Goal: Obtain resource: Obtain resource

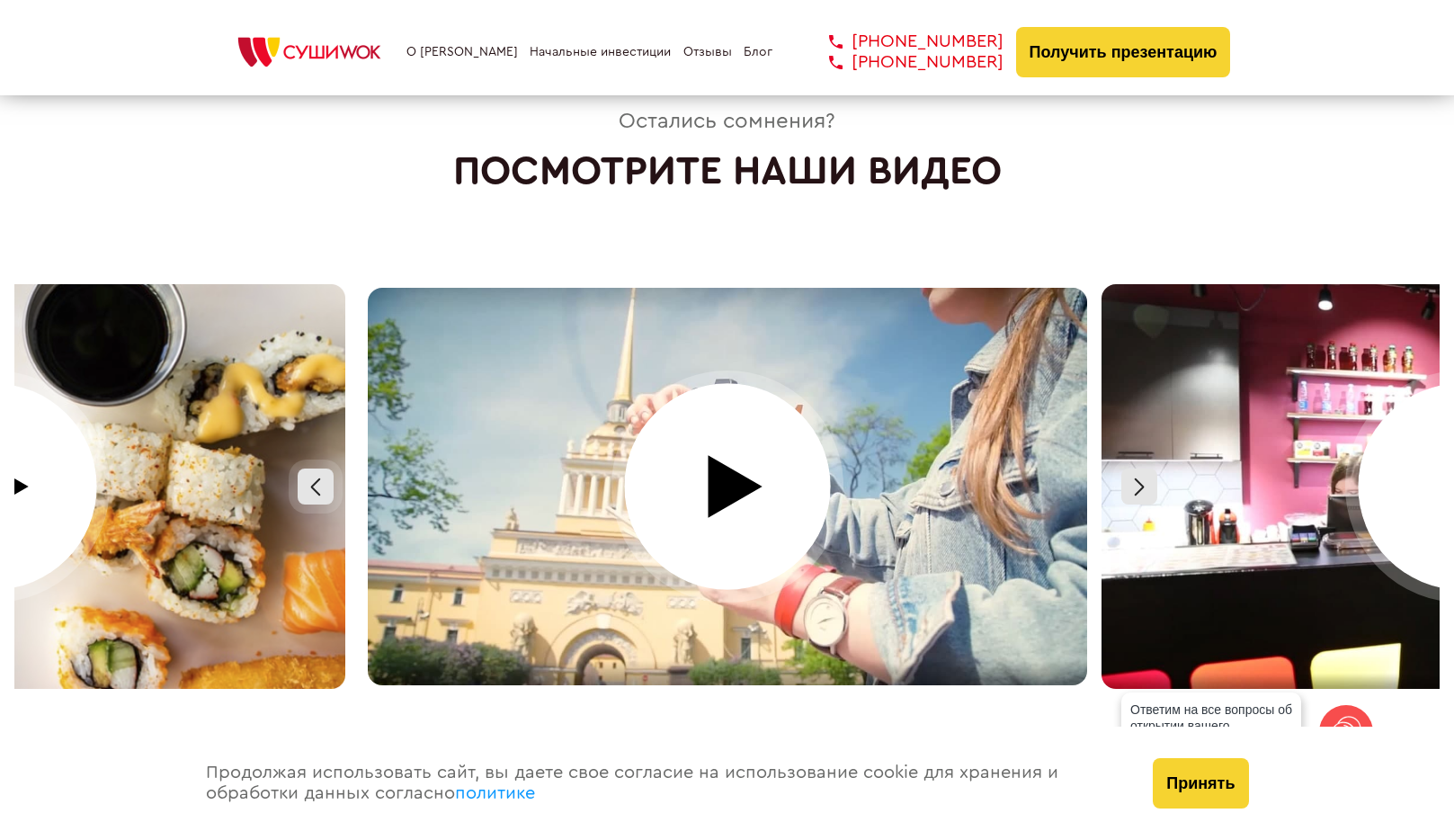
scroll to position [7777, 0]
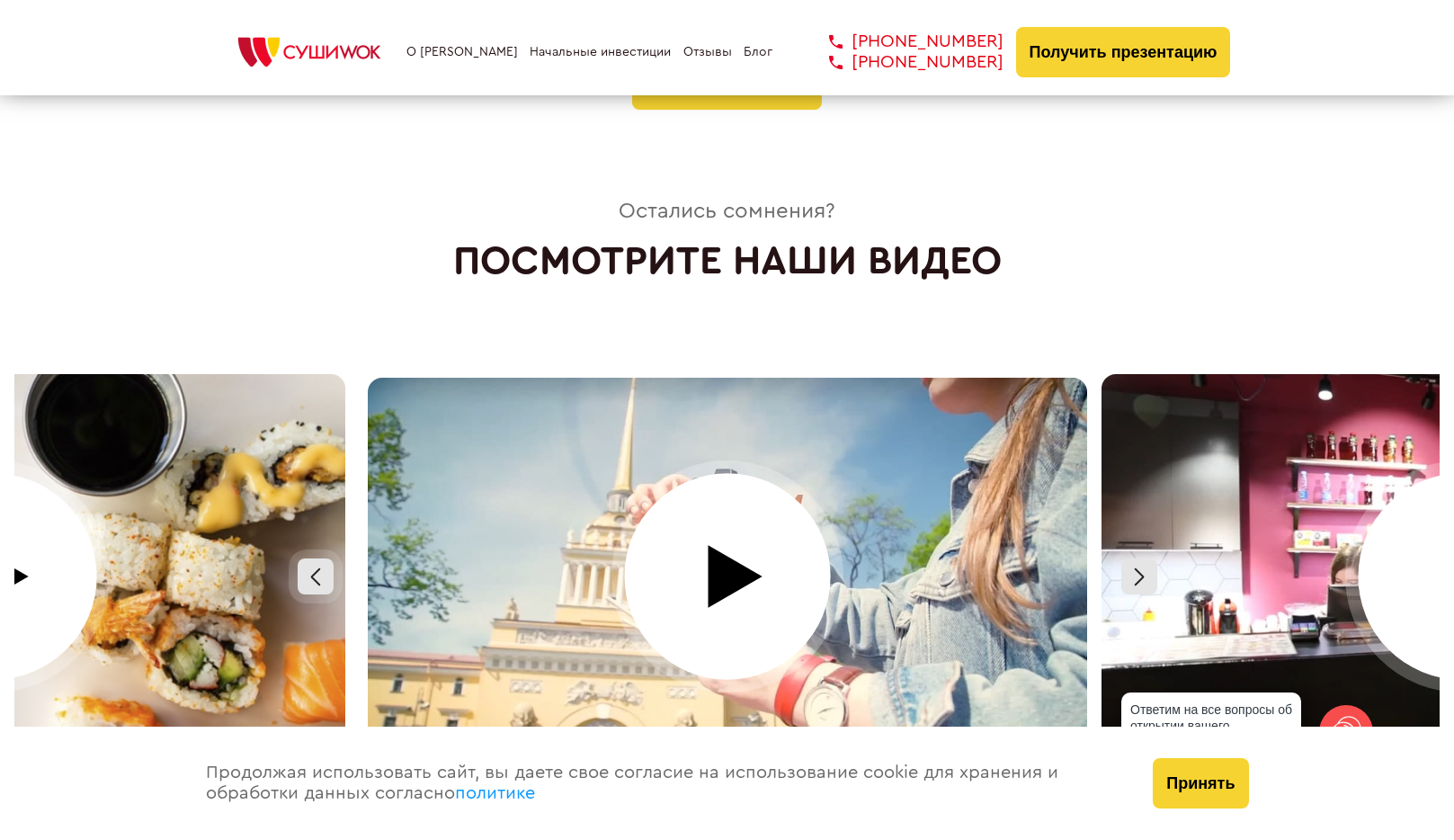
click at [684, 51] on link "Отзывы" at bounding box center [708, 51] width 48 height 14
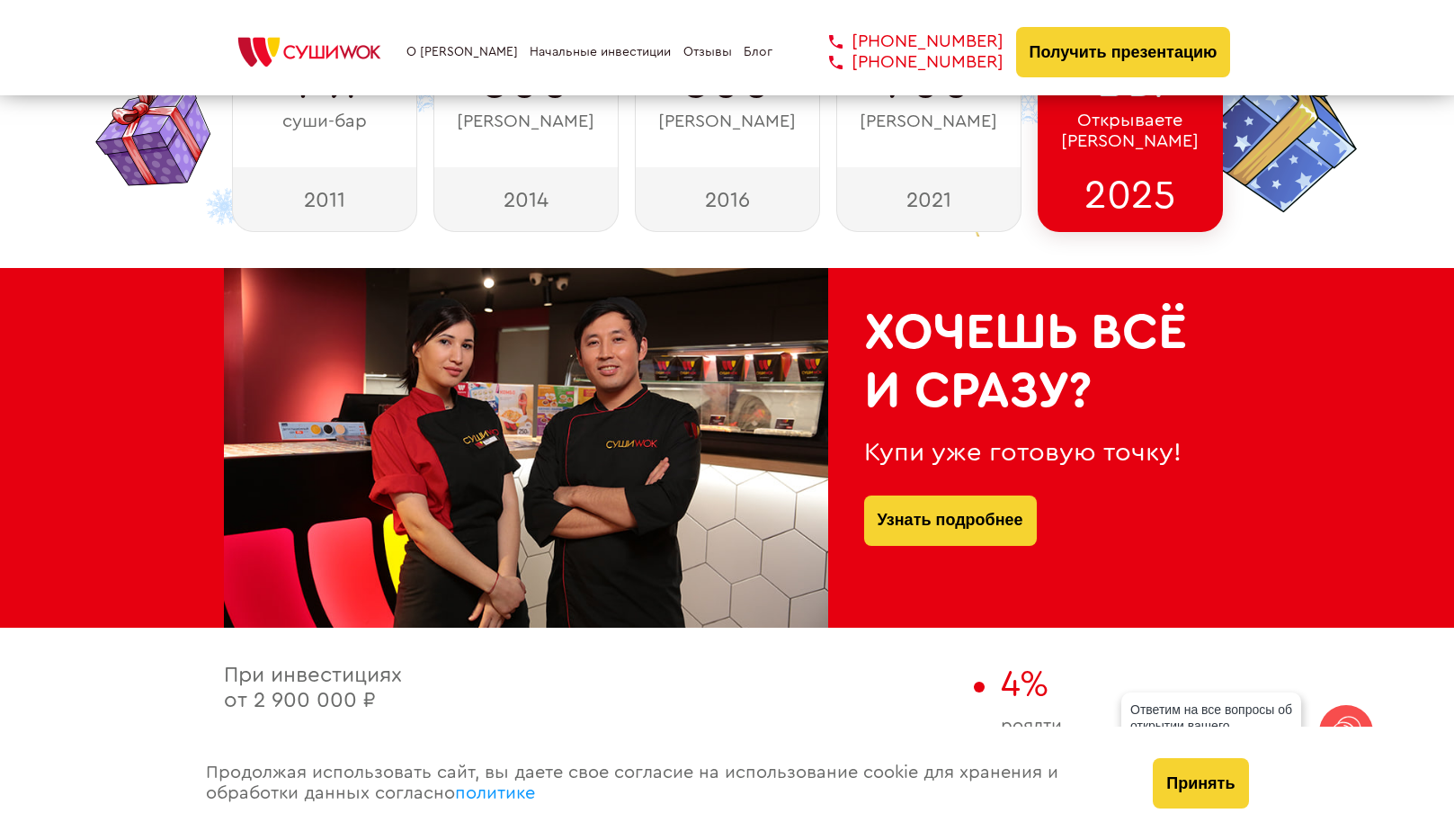
scroll to position [1068, 0]
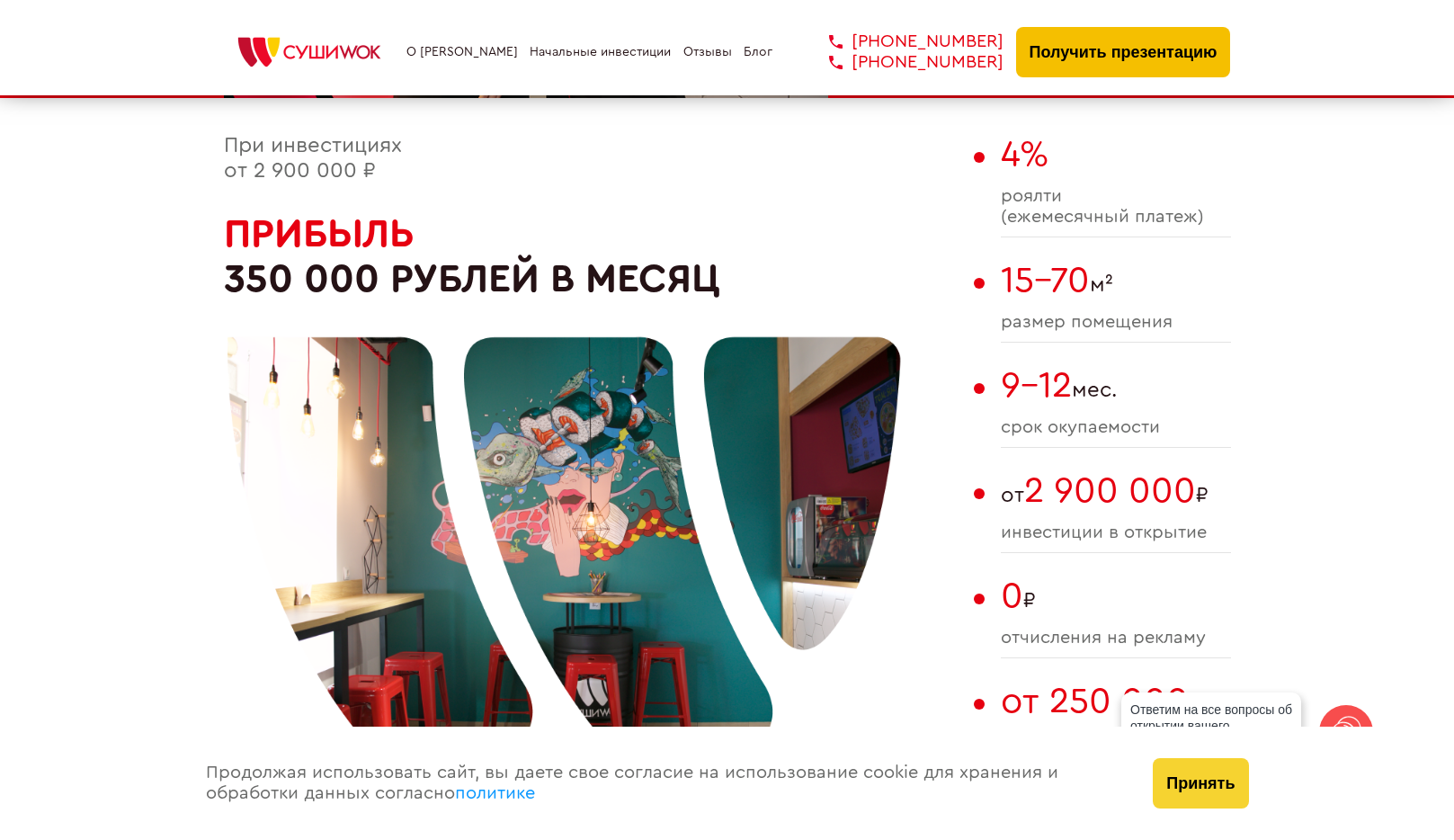
click at [1115, 58] on button "Получить презентацию" at bounding box center [1123, 51] width 215 height 50
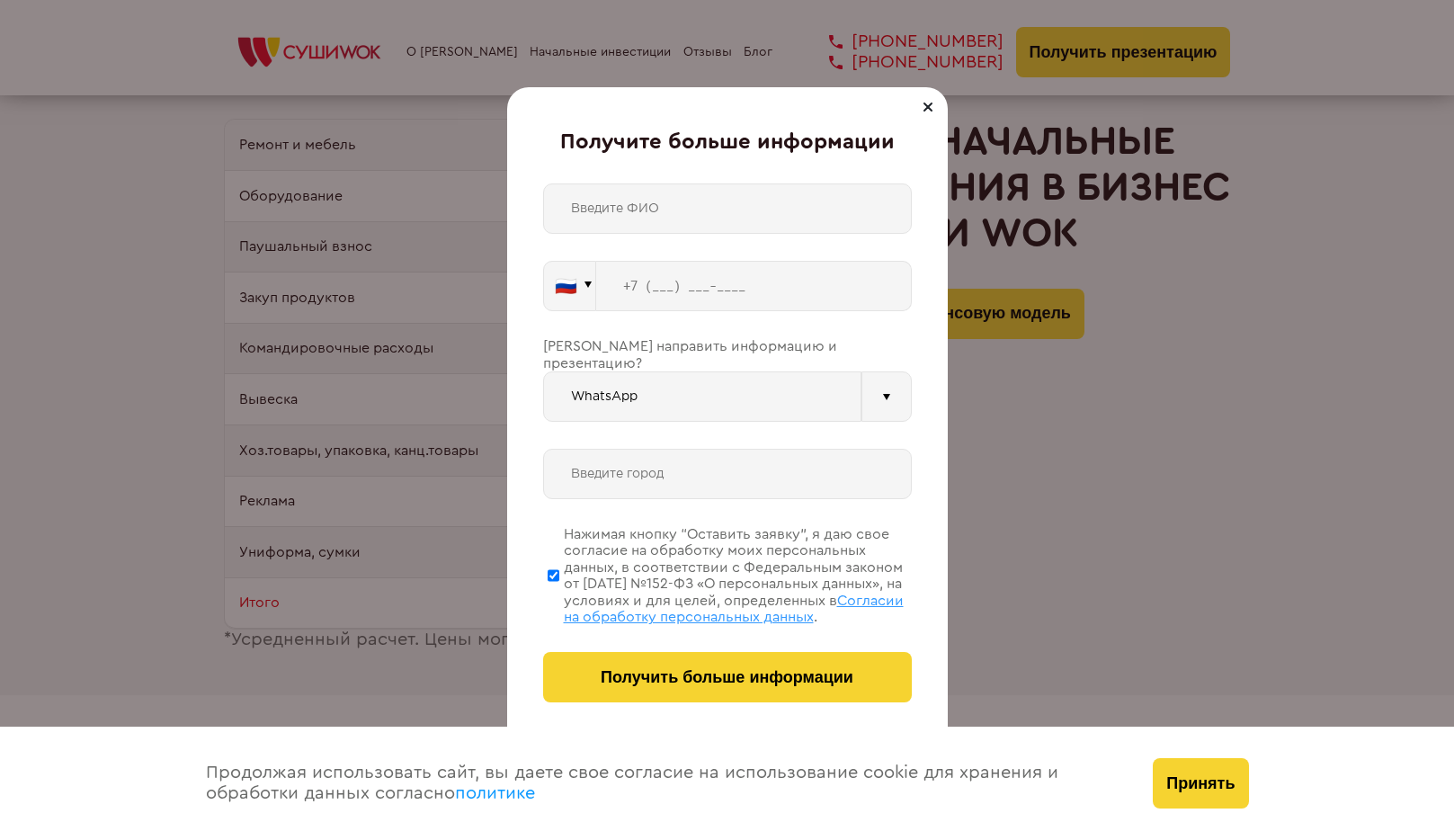
scroll to position [4785, 0]
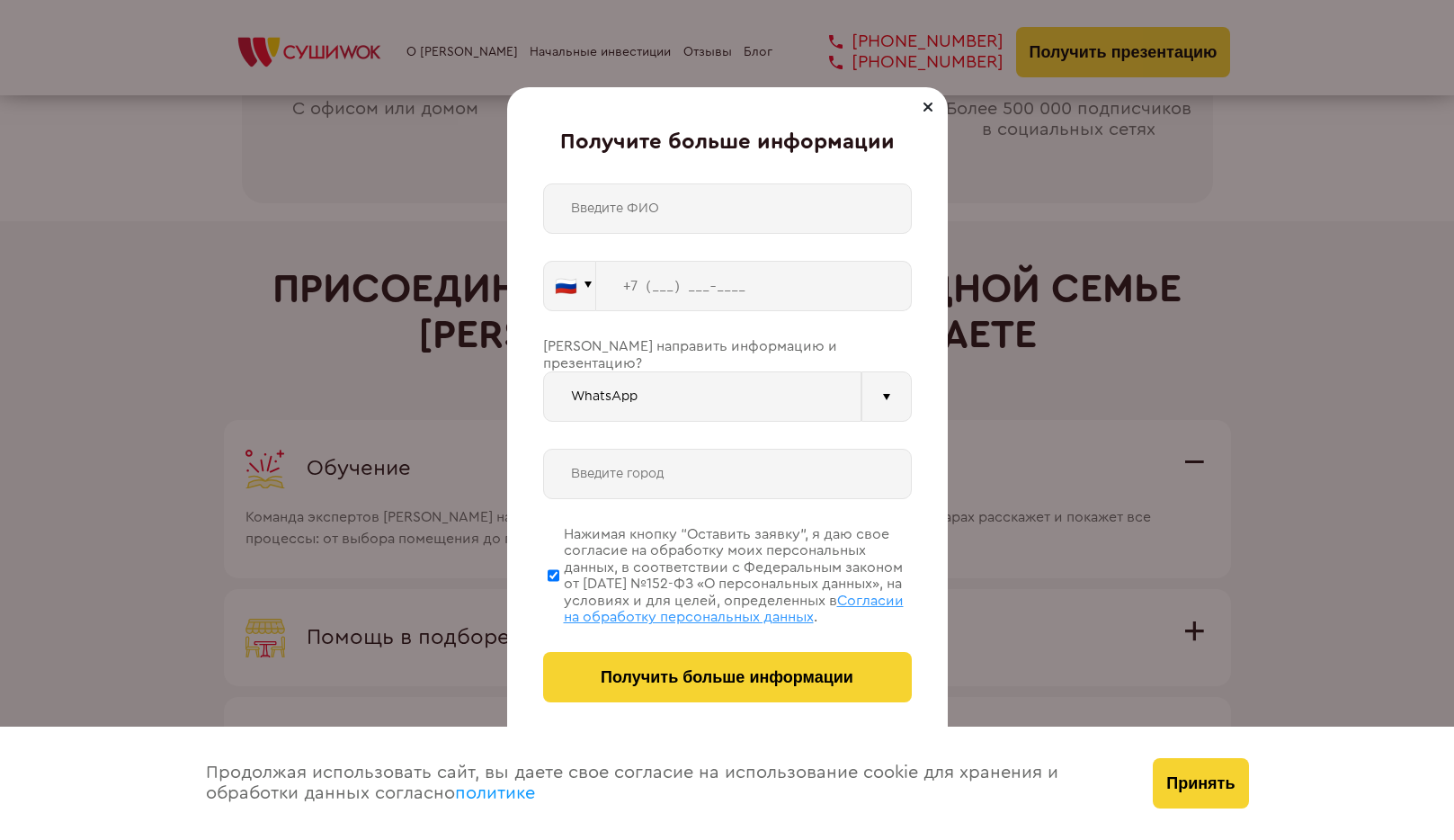
click at [675, 420] on div "🇷🇺 🇹🇷 🇧🇾 🇰🇬 🇰🇿 🇦🇿 🇦🇲 🇬🇪 🇷🇺 Vider" at bounding box center [727, 442] width 369 height 519
